Goal: Information Seeking & Learning: Find specific fact

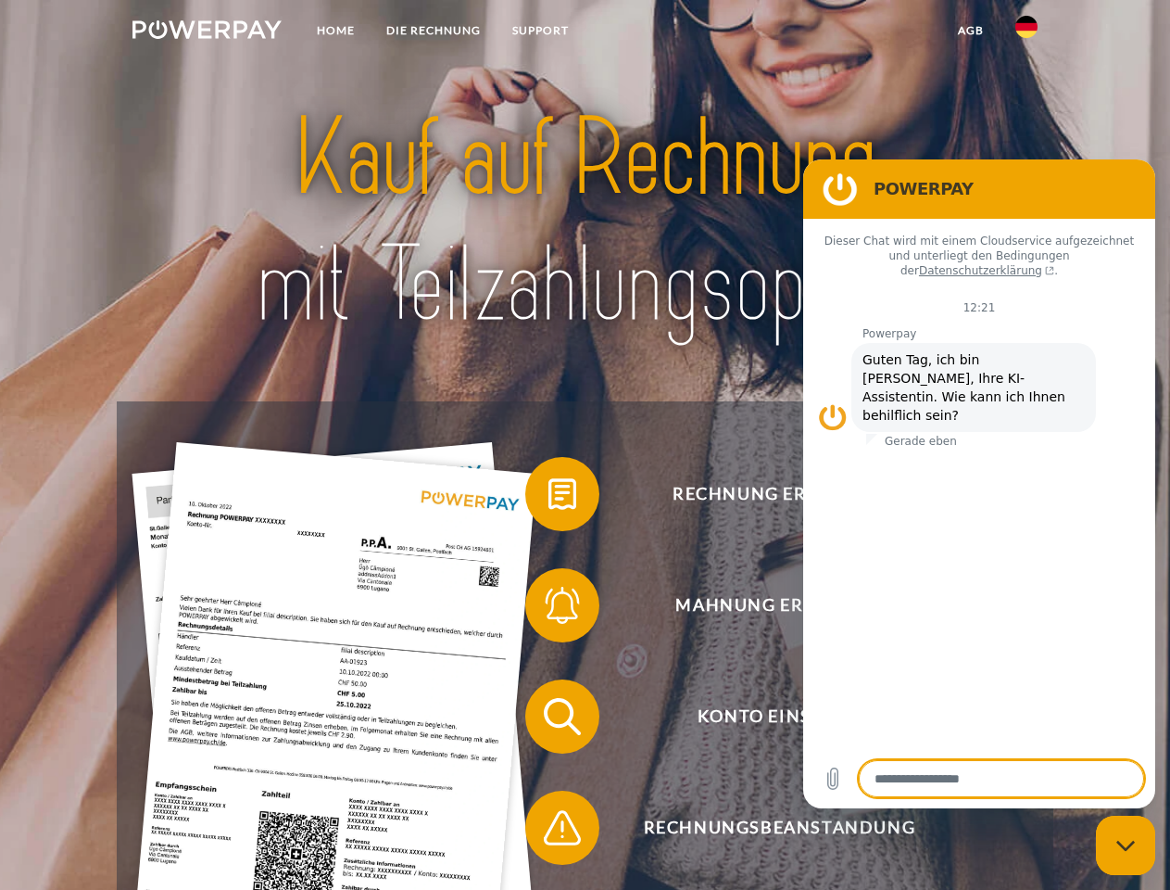
click at [207, 32] on img at bounding box center [207, 29] width 149 height 19
click at [1027, 32] on img at bounding box center [1027, 27] width 22 height 22
click at [970, 31] on link "agb" at bounding box center [970, 30] width 57 height 33
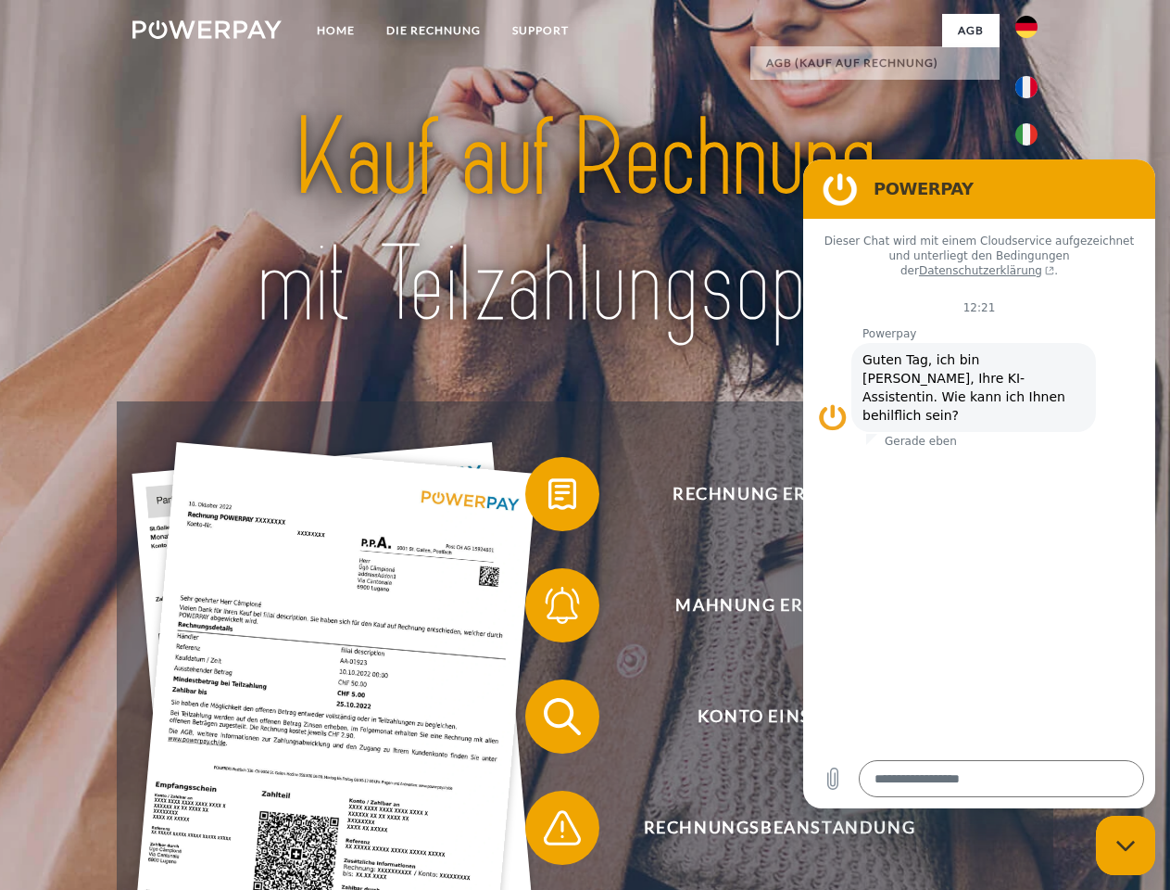
click at [549, 498] on span at bounding box center [534, 494] width 93 height 93
click at [549, 609] on span at bounding box center [534, 605] width 93 height 93
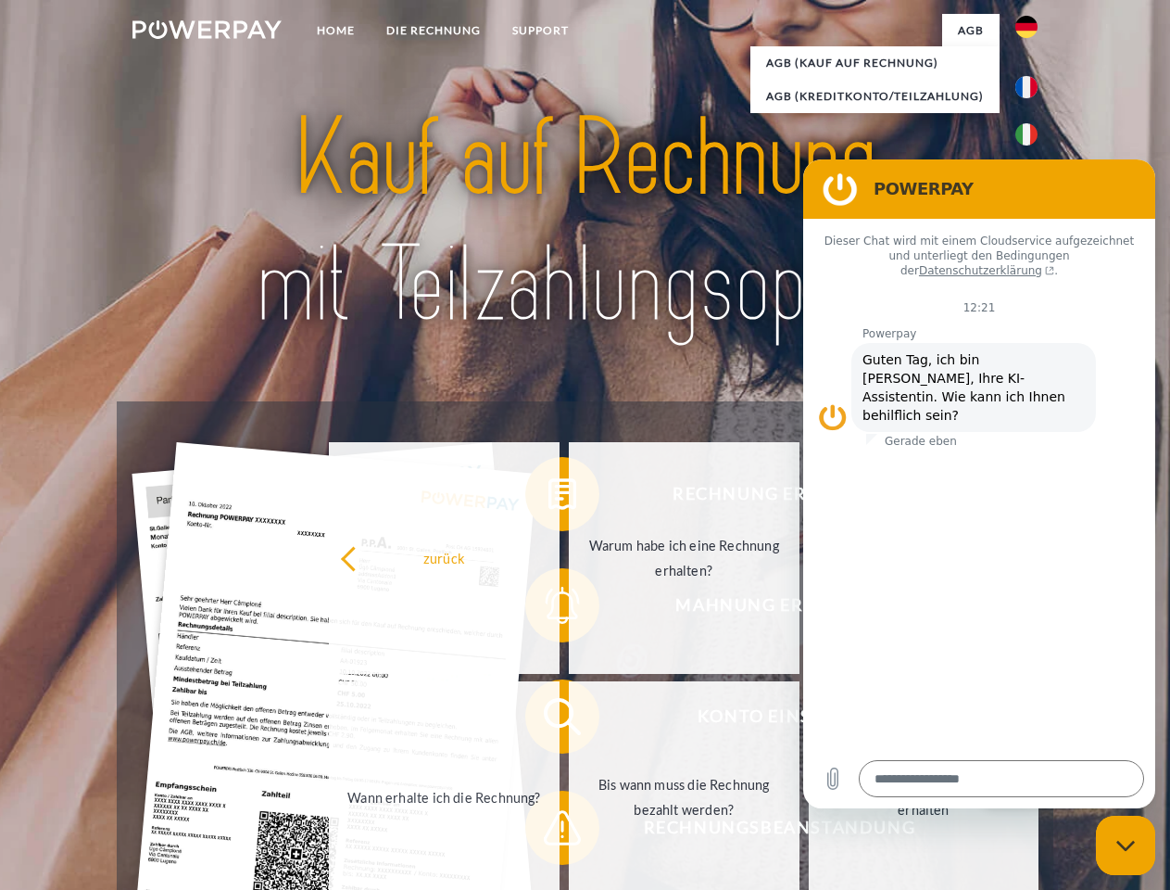
click at [569, 720] on link "Bis wann muss die Rechnung bezahlt werden?" at bounding box center [684, 797] width 231 height 232
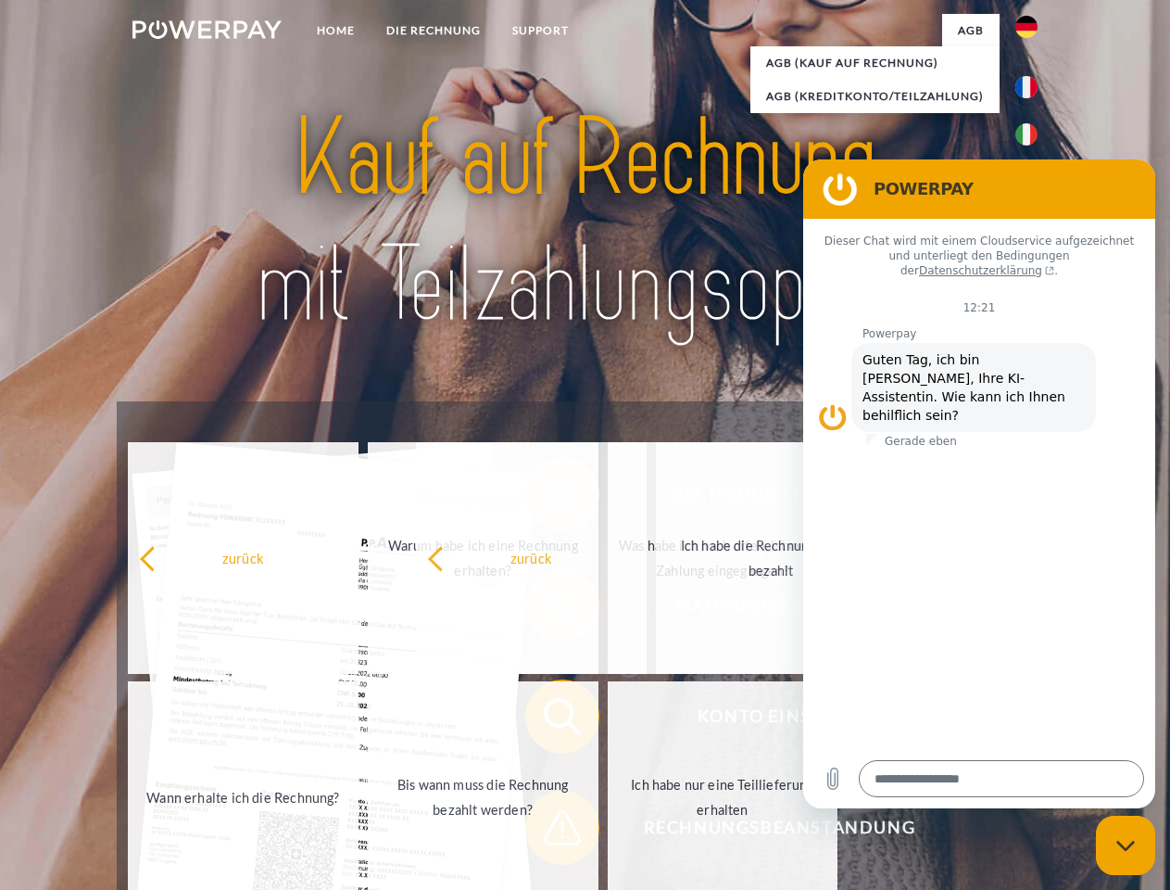
click at [549, 831] on span at bounding box center [534, 827] width 93 height 93
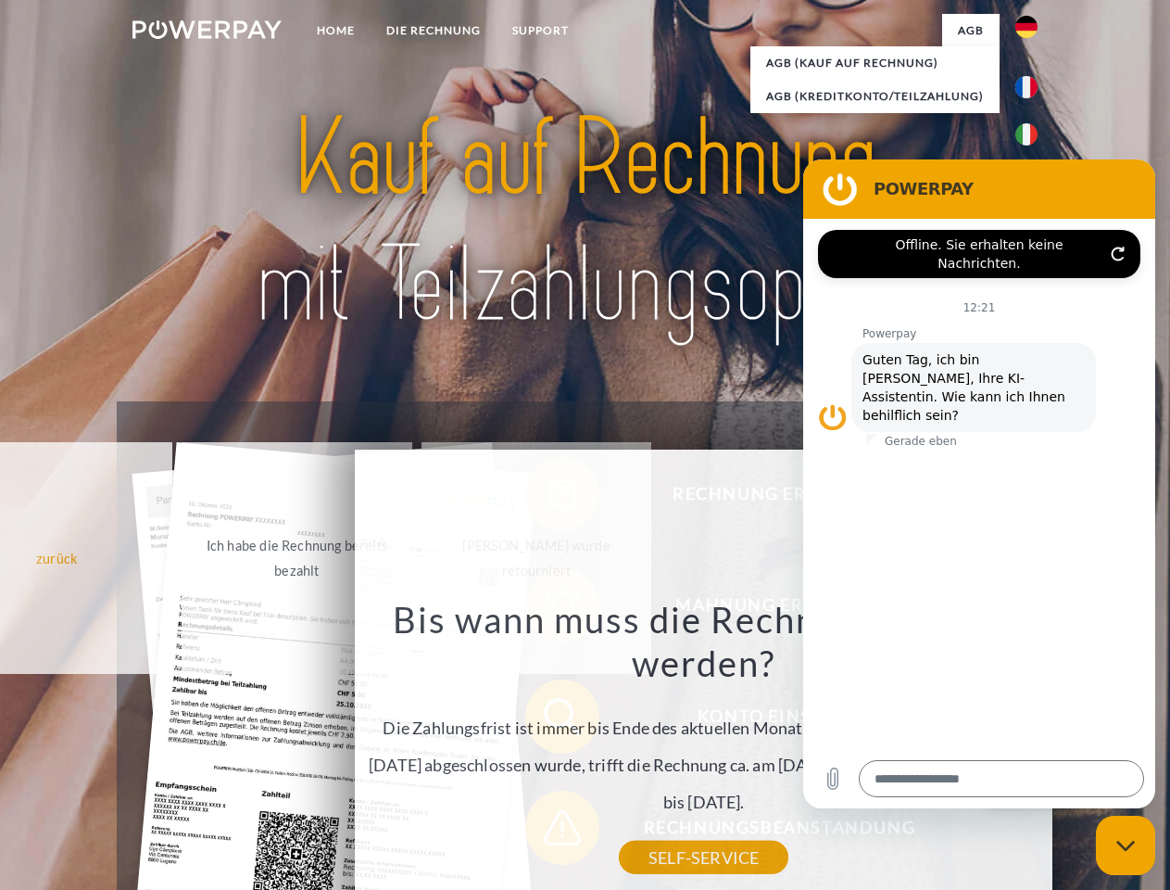
click at [1126, 845] on icon "Messaging-Fenster schließen" at bounding box center [1126, 846] width 19 height 12
type textarea "*"
